Goal: Task Accomplishment & Management: Use online tool/utility

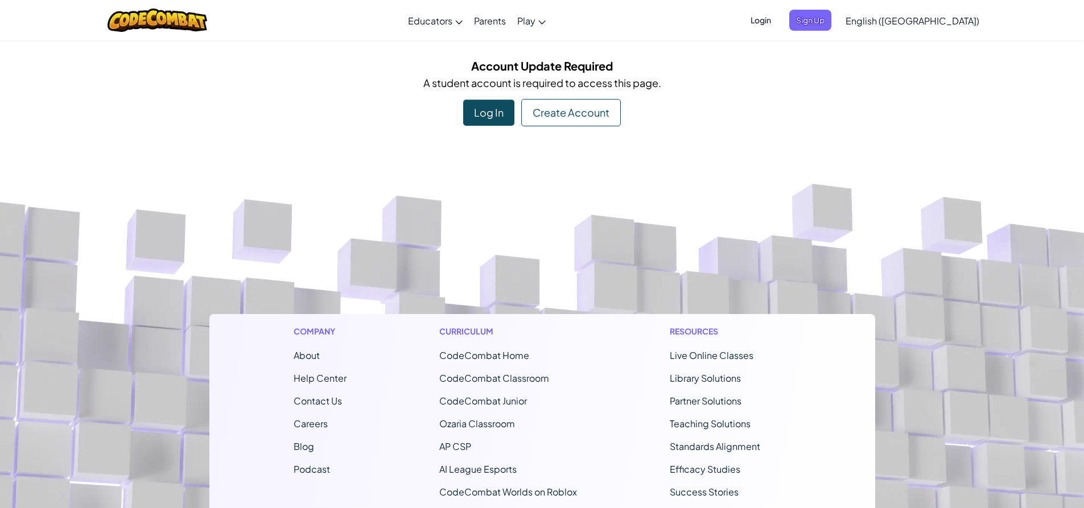
click at [480, 114] on div "Log In" at bounding box center [488, 113] width 51 height 26
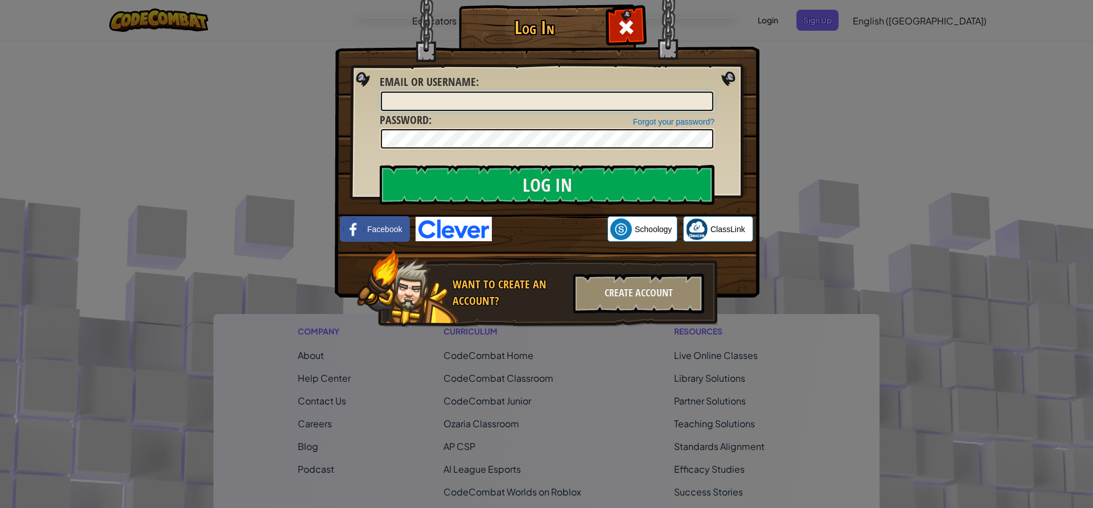
click at [507, 99] on input "Email or Username :" at bounding box center [547, 101] width 332 height 19
type input "30mbre"
click at [445, 234] on img at bounding box center [454, 229] width 76 height 24
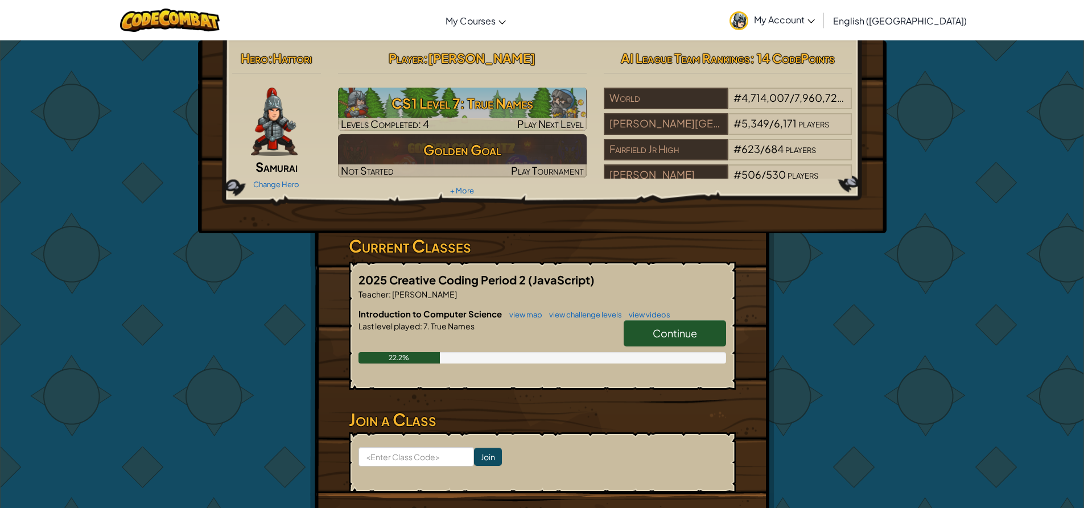
click at [680, 334] on span "Continue" at bounding box center [675, 333] width 44 height 13
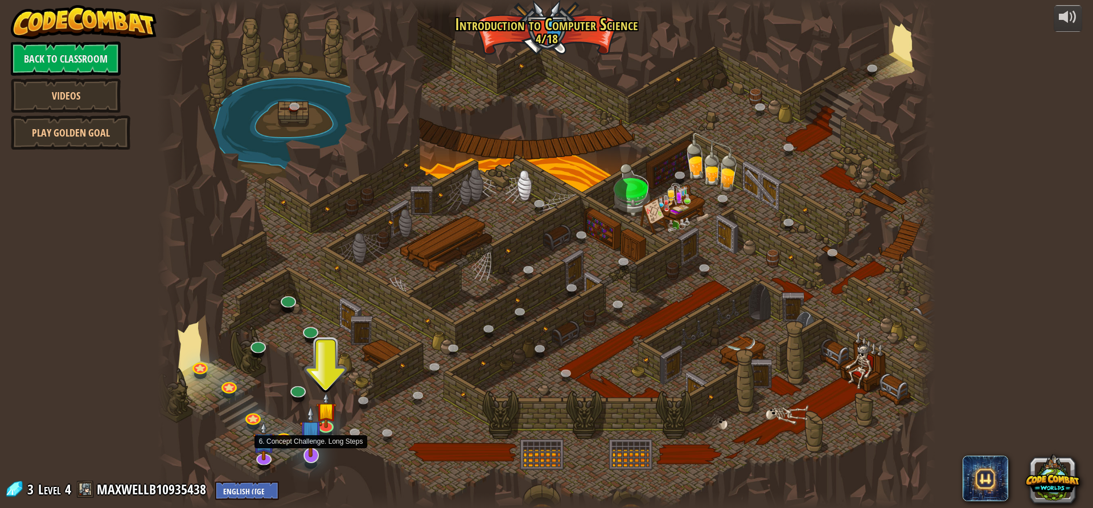
click at [319, 426] on img at bounding box center [310, 432] width 23 height 52
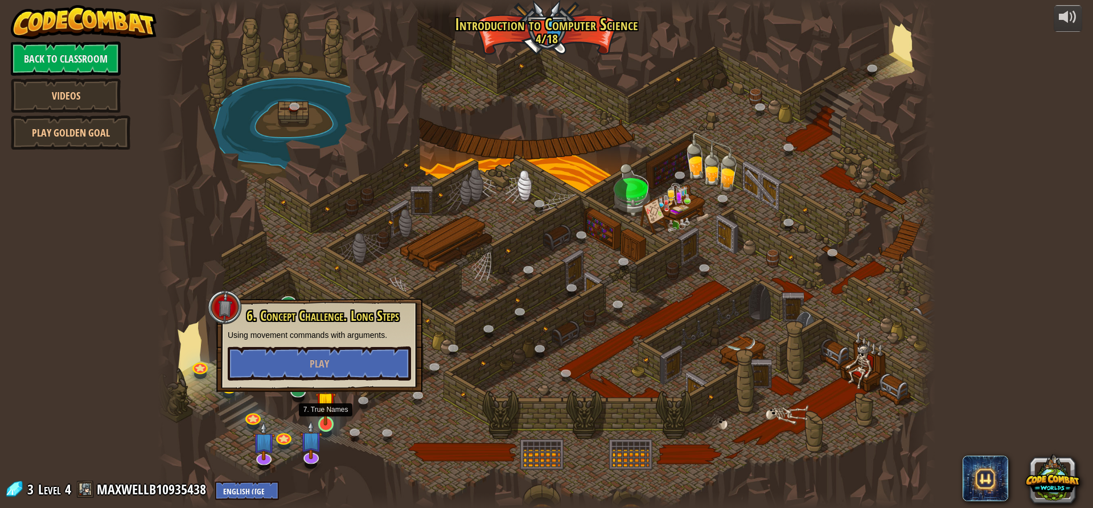
click at [327, 424] on img at bounding box center [325, 402] width 20 height 47
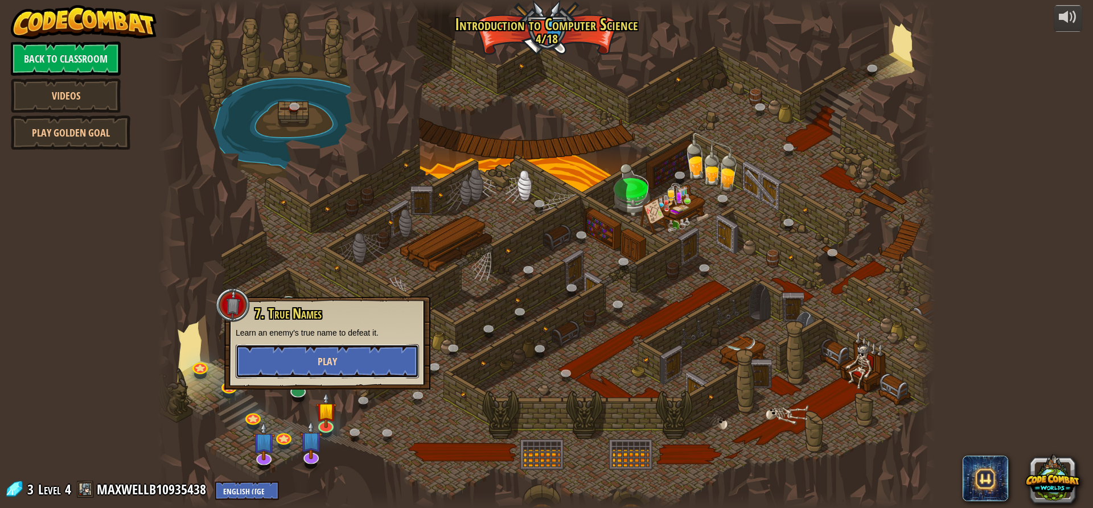
click at [337, 364] on button "Play" at bounding box center [327, 361] width 183 height 34
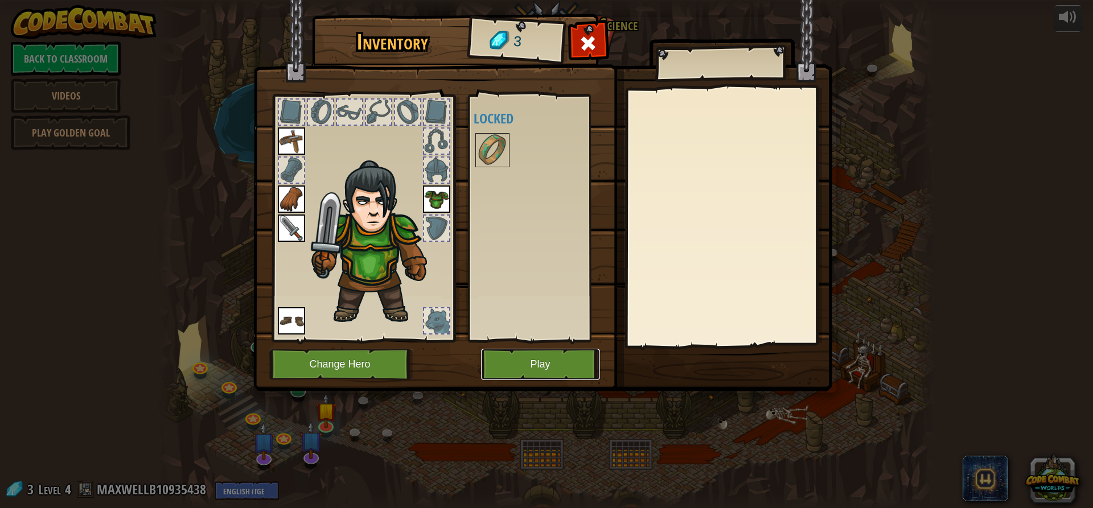
click at [524, 367] on button "Play" at bounding box center [540, 364] width 119 height 31
